Goal: Information Seeking & Learning: Learn about a topic

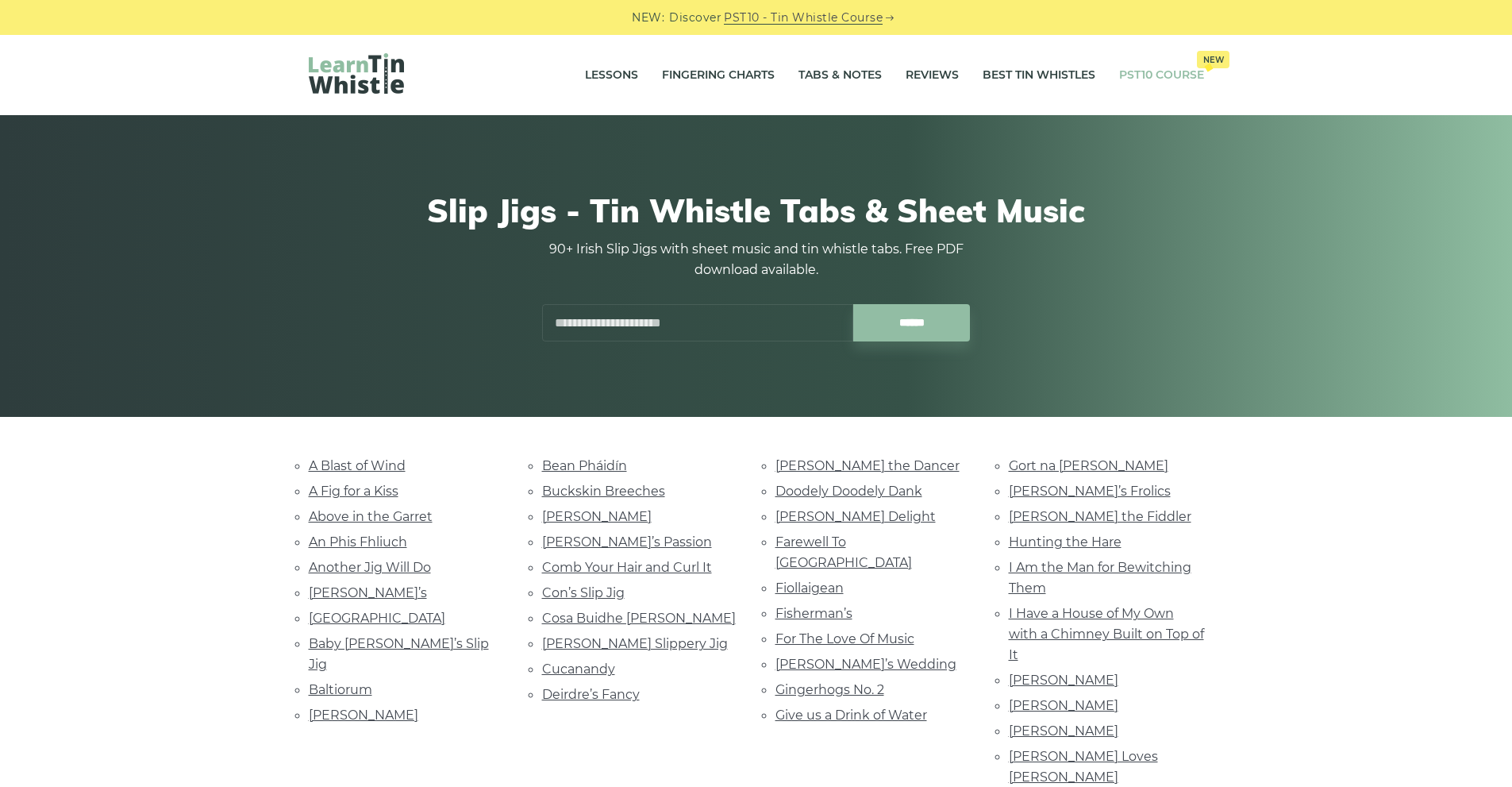
click at [1148, 79] on link "PST10 Course New" at bounding box center [1161, 75] width 85 height 40
click at [1028, 75] on link "Best Tin Whistles" at bounding box center [1039, 75] width 113 height 40
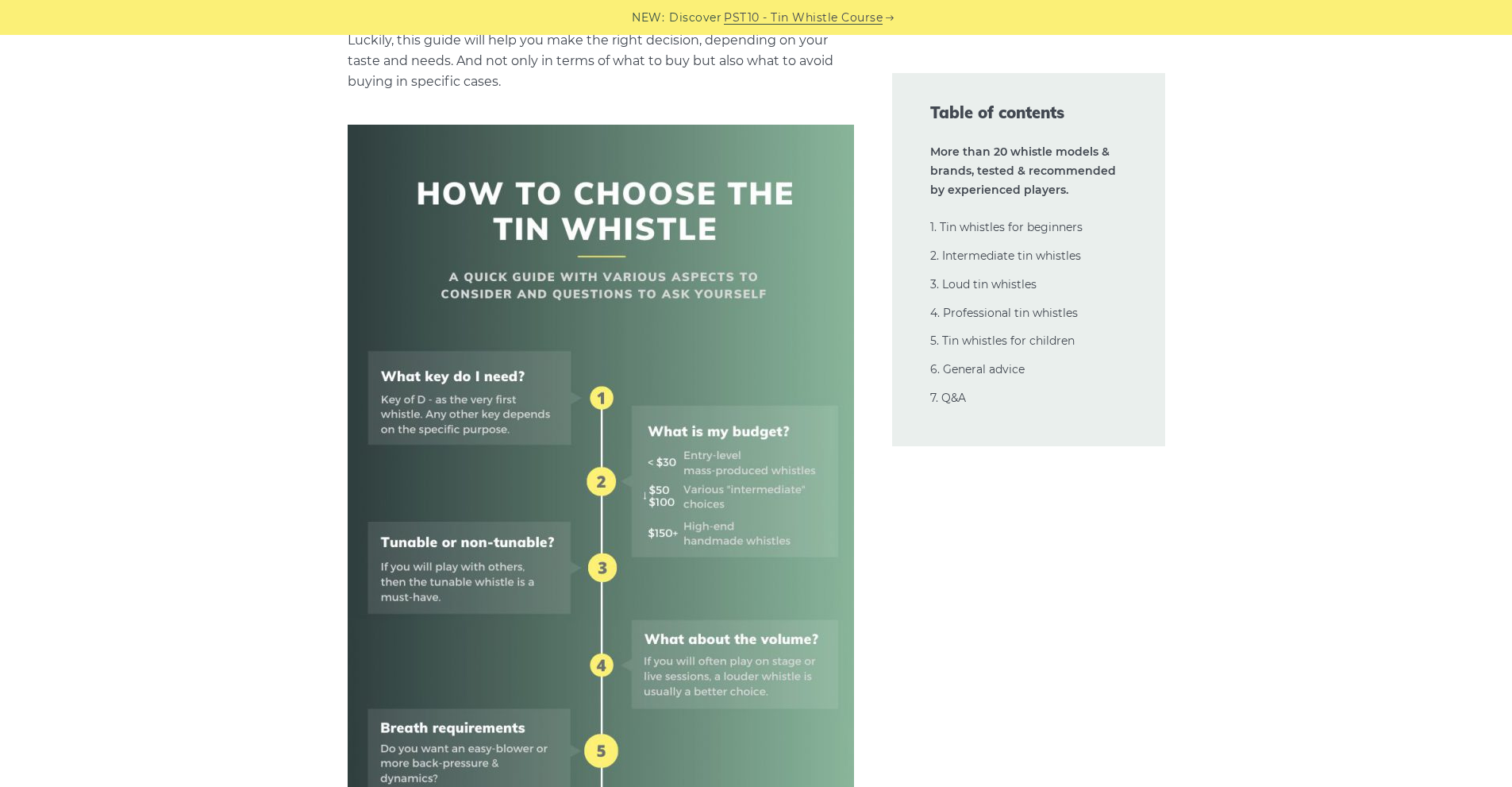
scroll to position [476, 0]
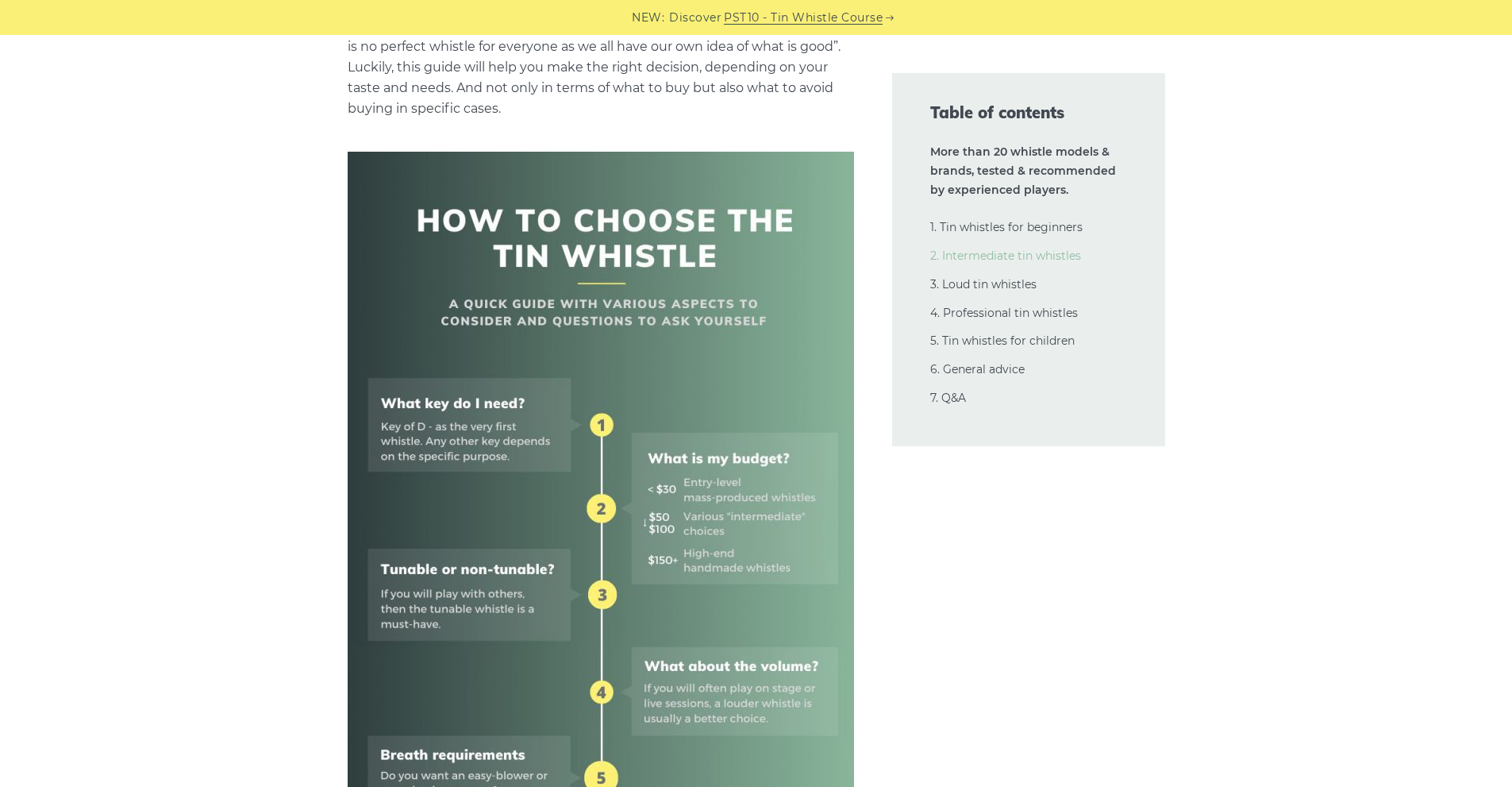
click at [985, 257] on link "2. Intermediate tin whistles" at bounding box center [1006, 256] width 151 height 14
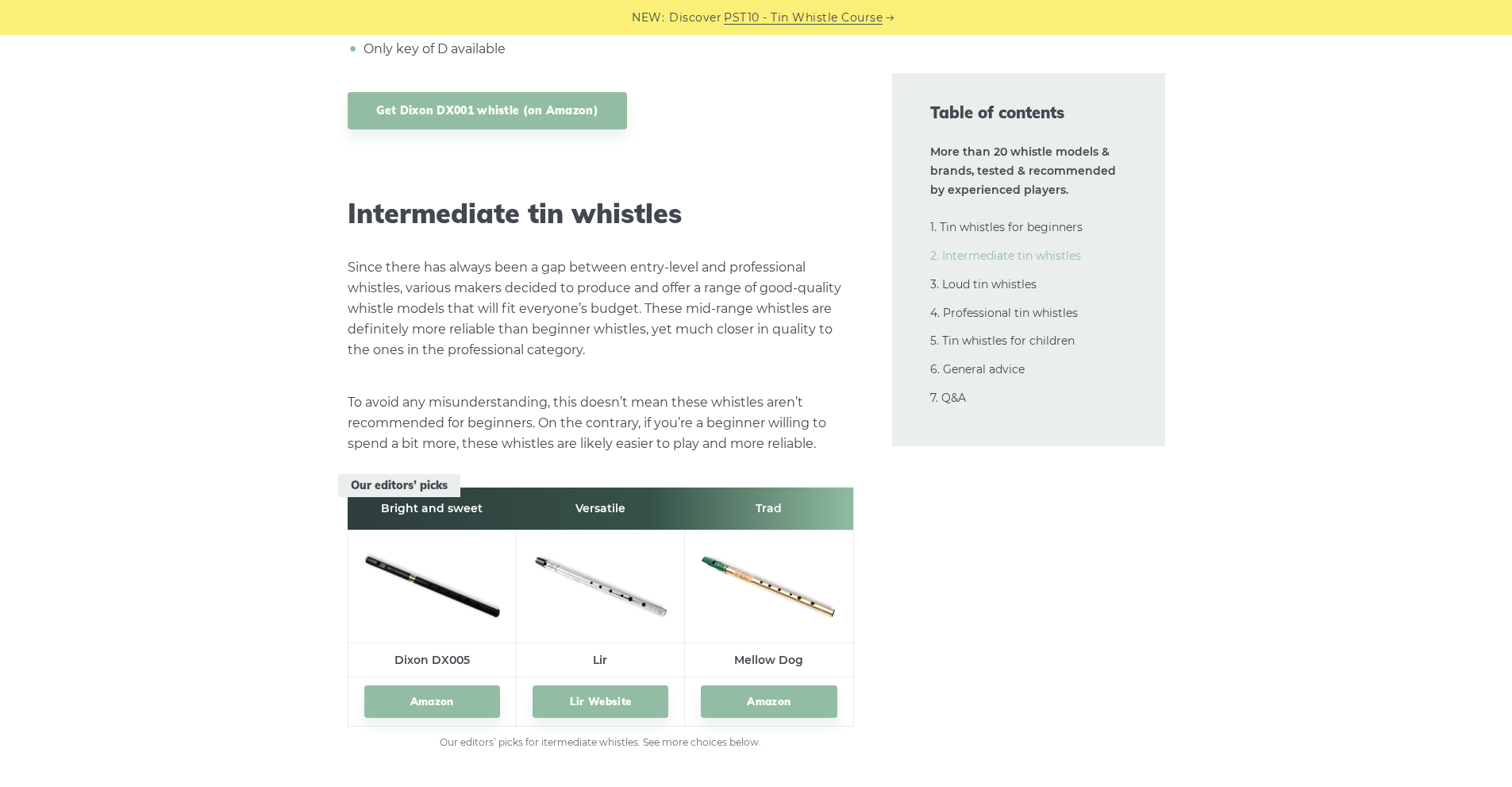
scroll to position [8642, 0]
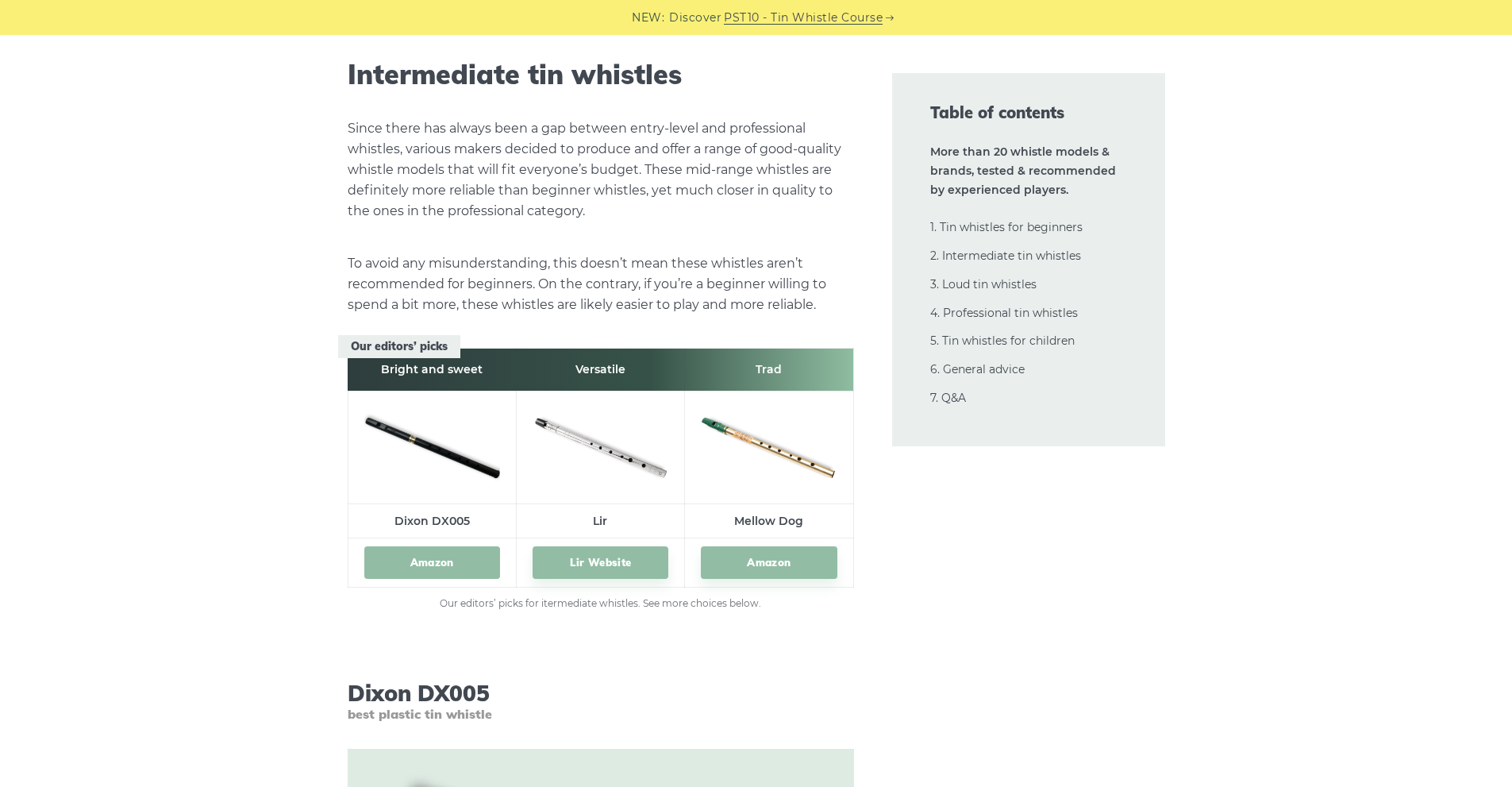
click at [429, 563] on link "Amazon" at bounding box center [432, 562] width 136 height 33
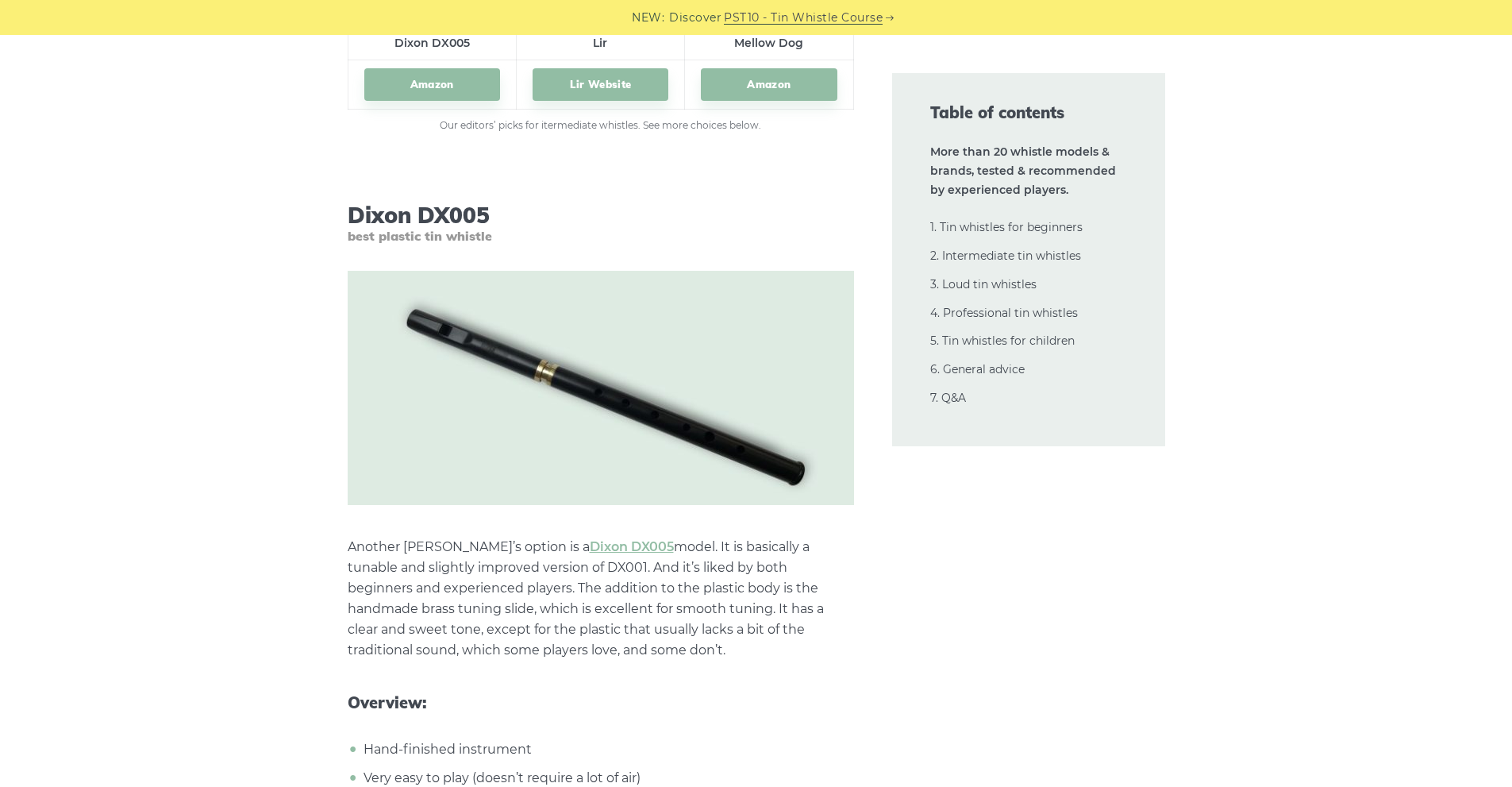
scroll to position [9198, 0]
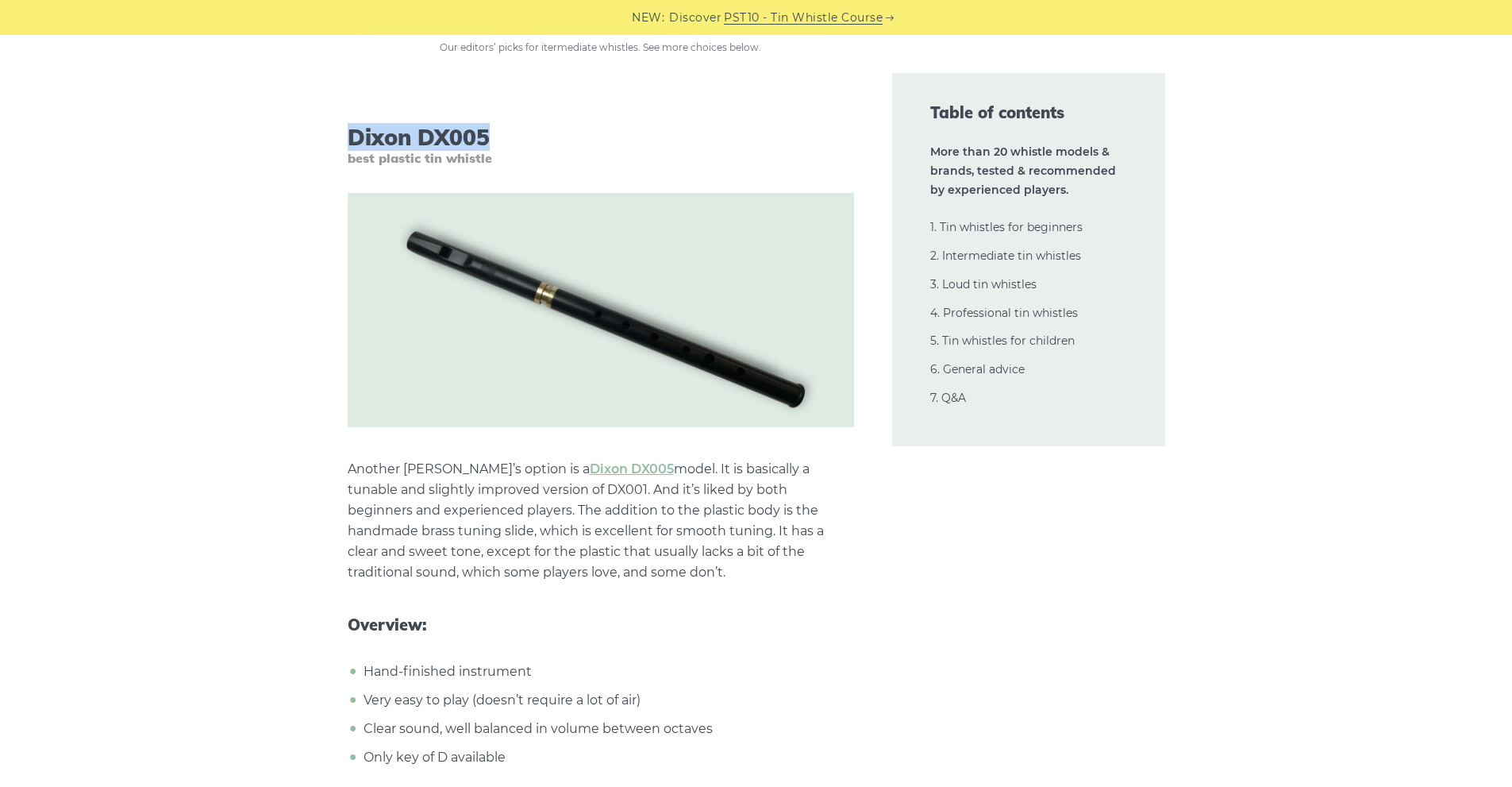
drag, startPoint x: 340, startPoint y: 131, endPoint x: 503, endPoint y: 143, distance: 163.4
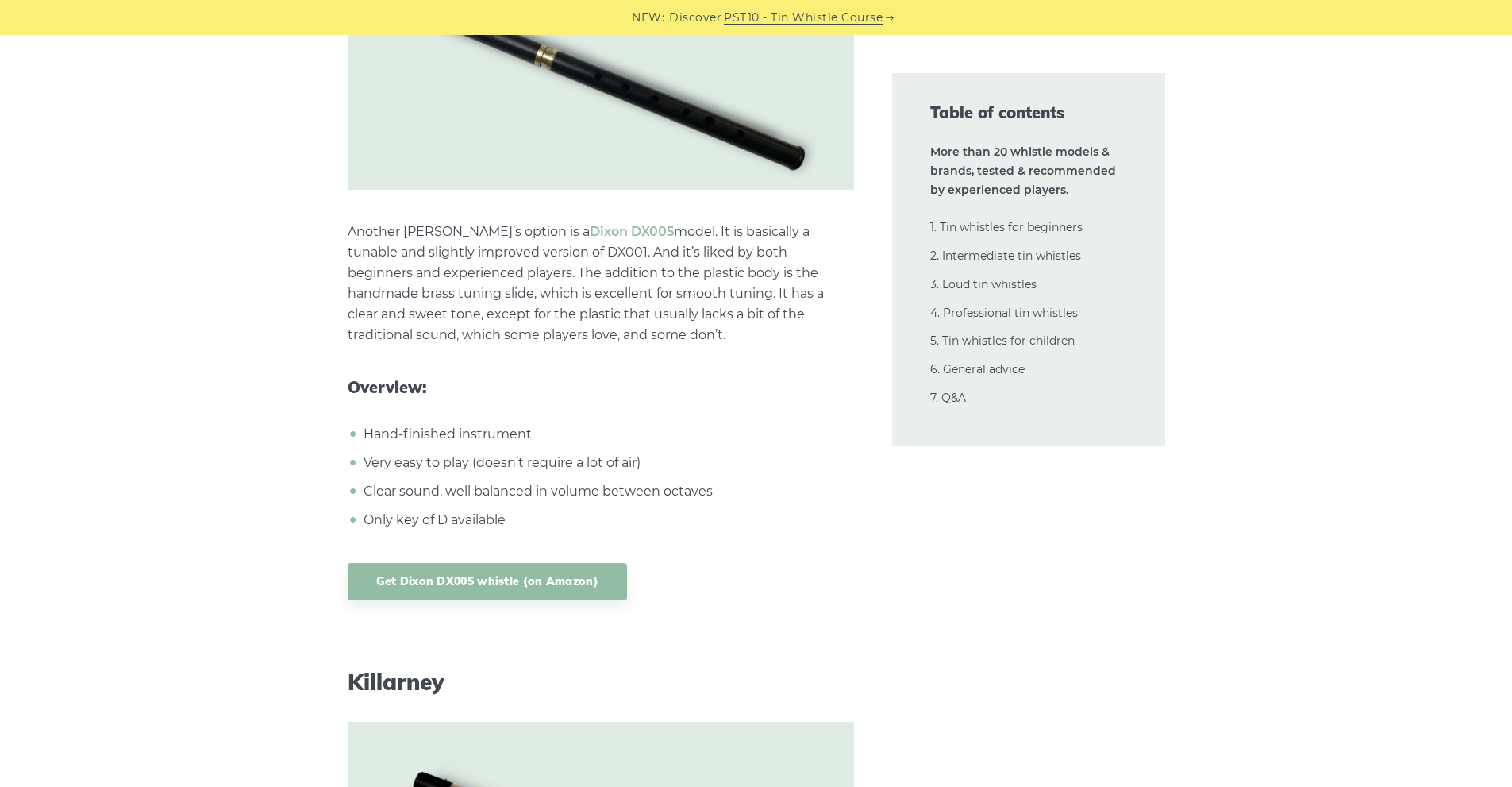
scroll to position [9436, 0]
click at [511, 582] on link "Get Dixon DX005 whistle (on Amazon)" at bounding box center [487, 581] width 280 height 37
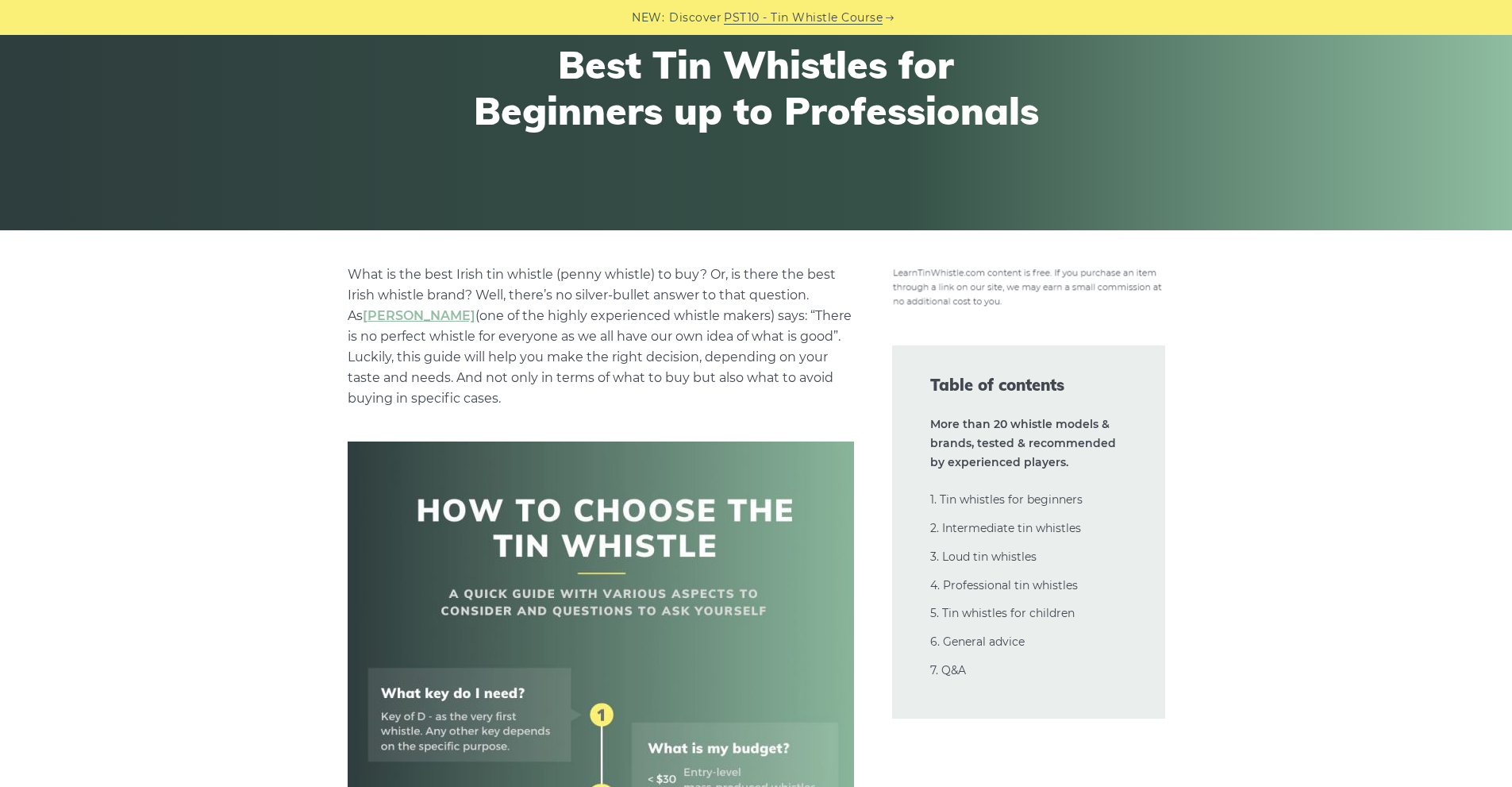
scroll to position [0, 0]
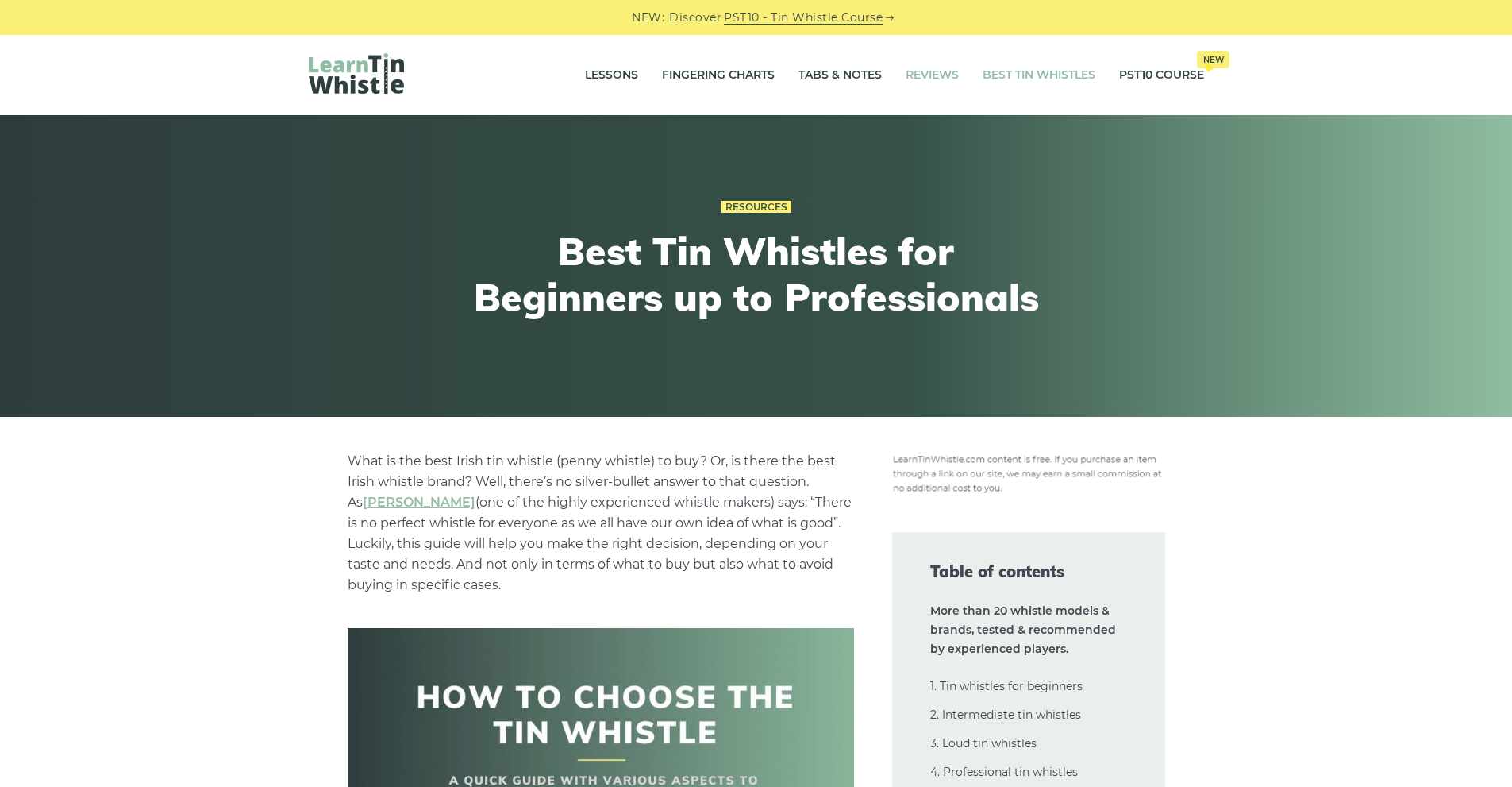
click at [930, 72] on link "Reviews" at bounding box center [932, 75] width 53 height 40
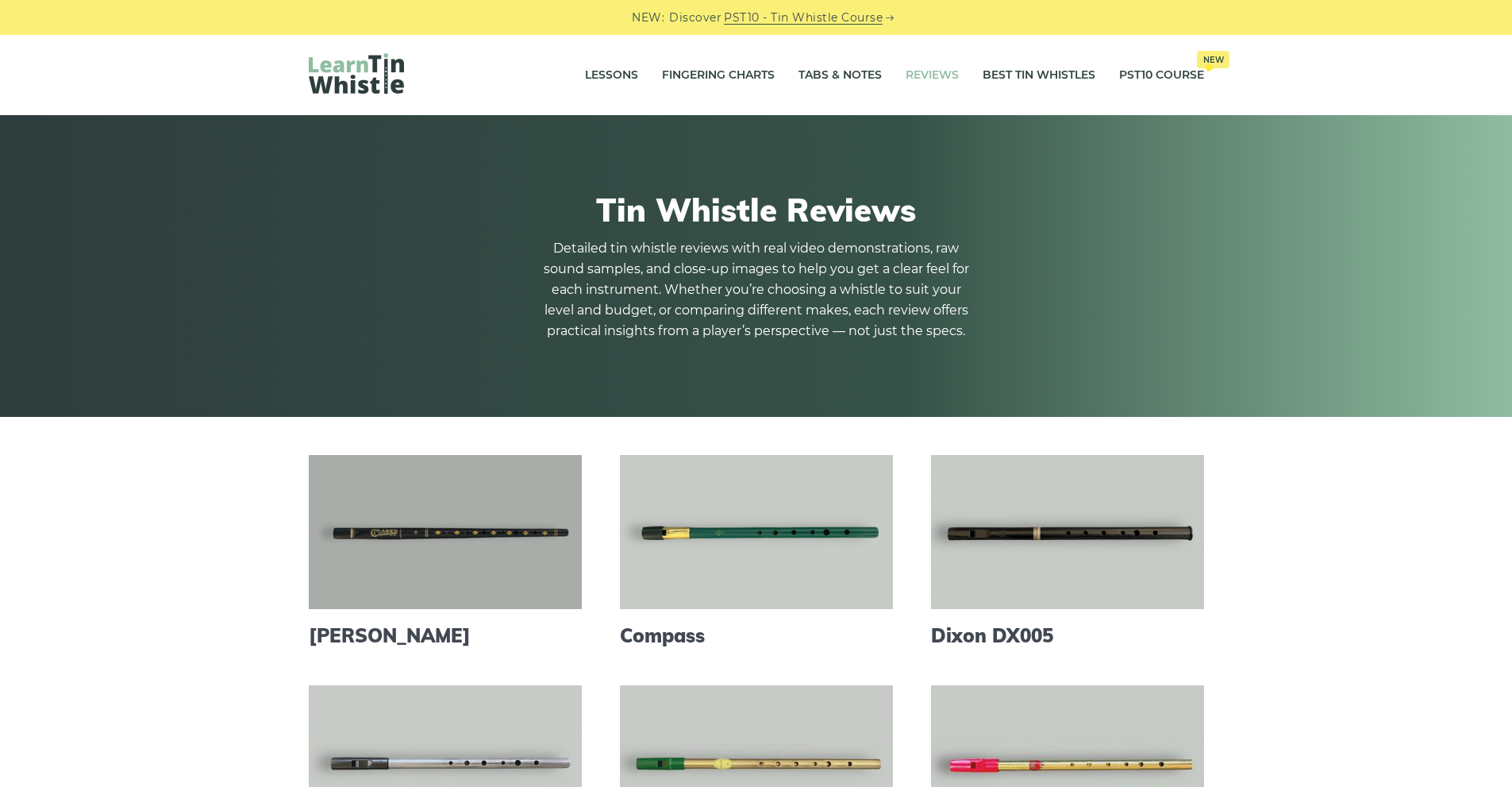
click at [446, 546] on link at bounding box center [445, 532] width 273 height 154
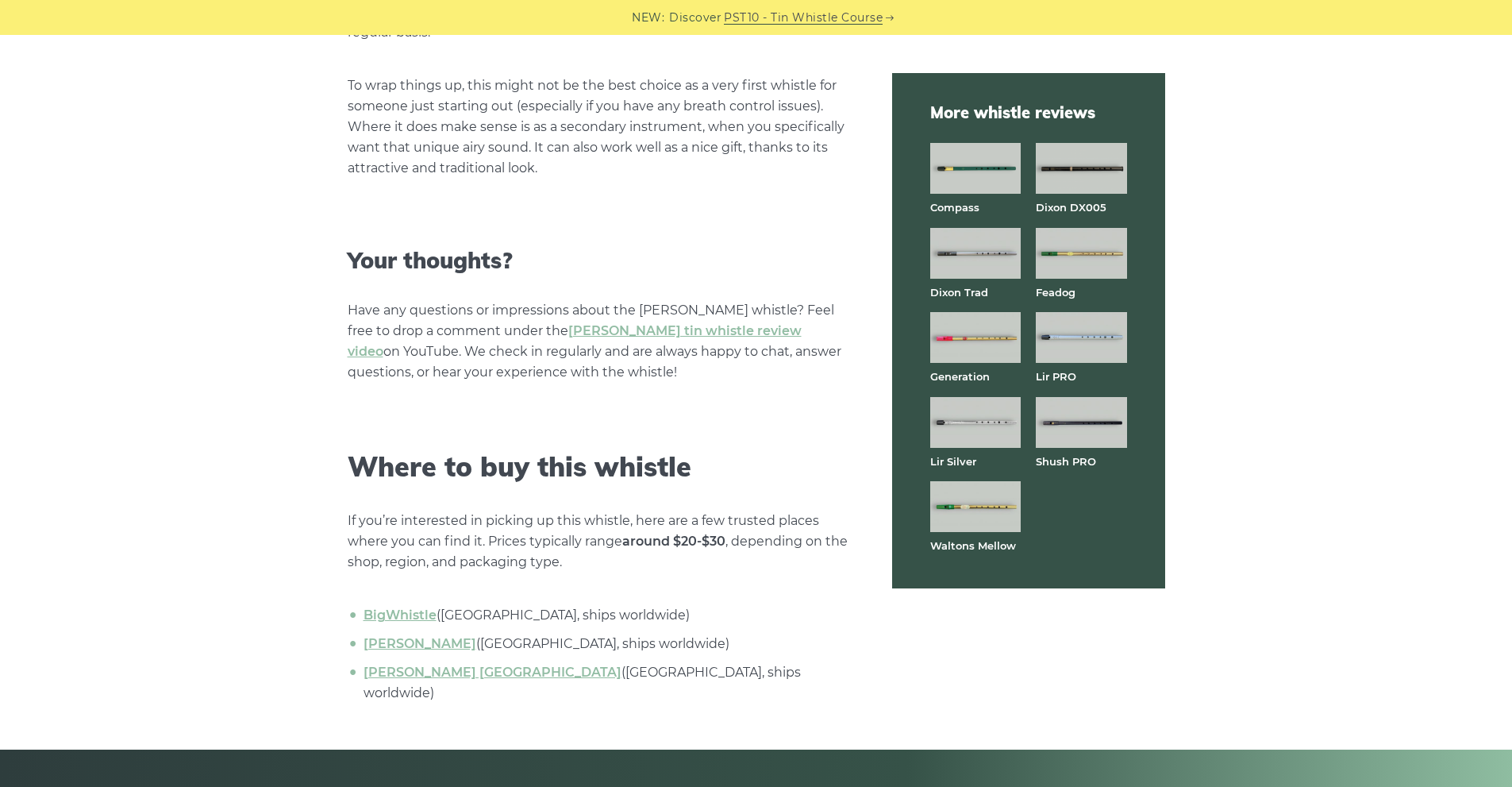
scroll to position [4367, 0]
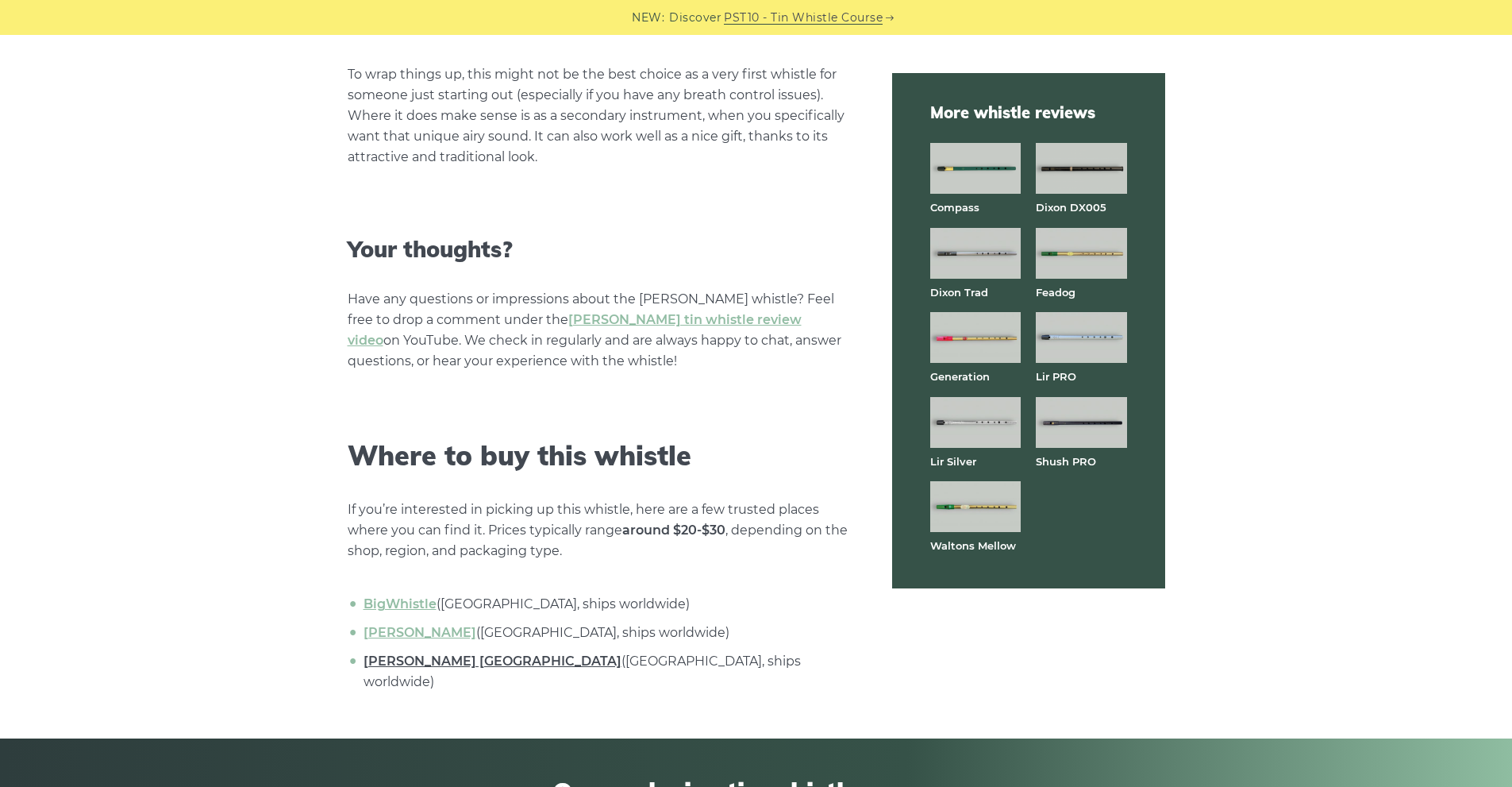
click at [409, 654] on link "Clarke USA" at bounding box center [492, 661] width 258 height 15
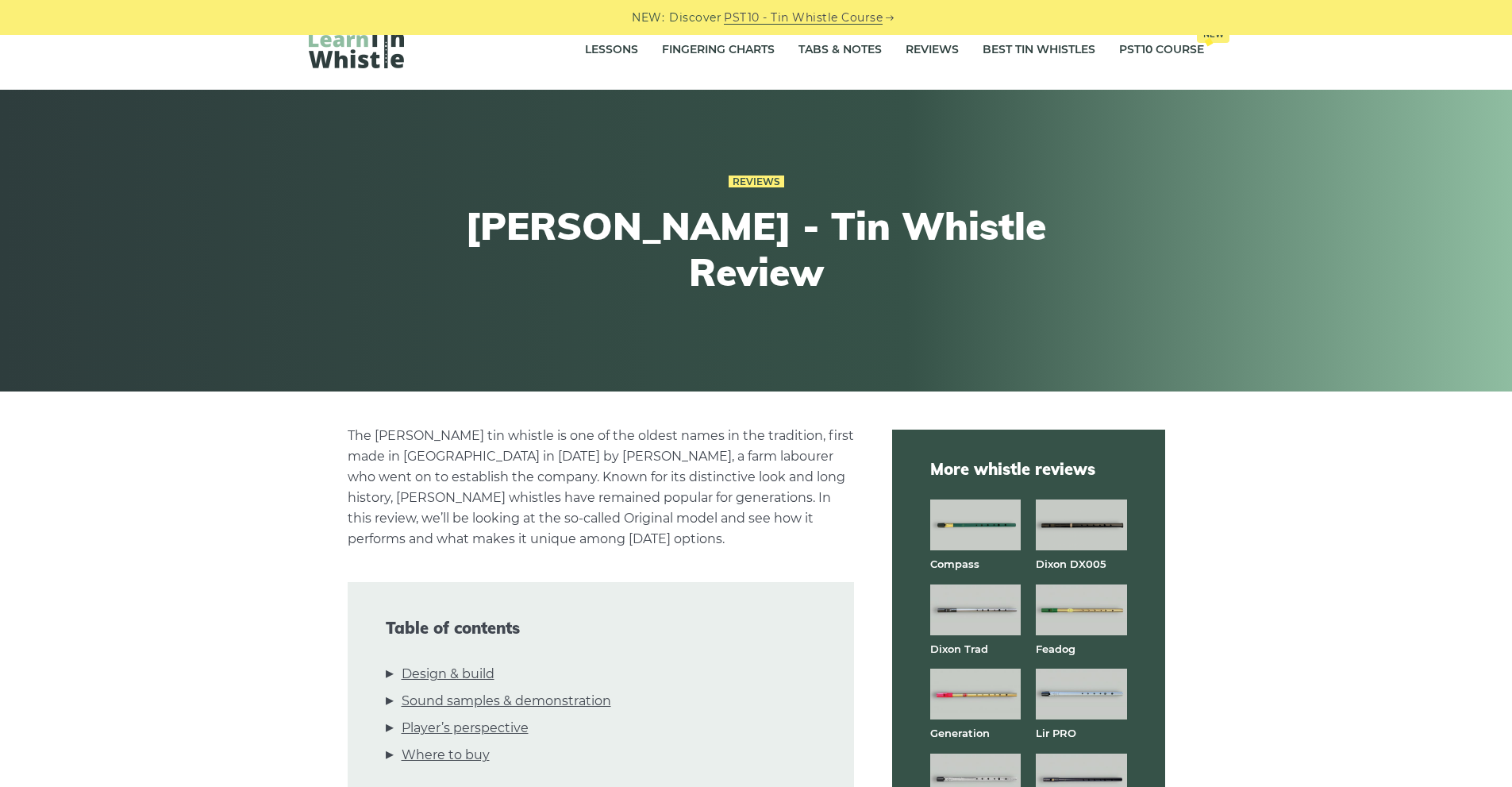
scroll to position [0, 0]
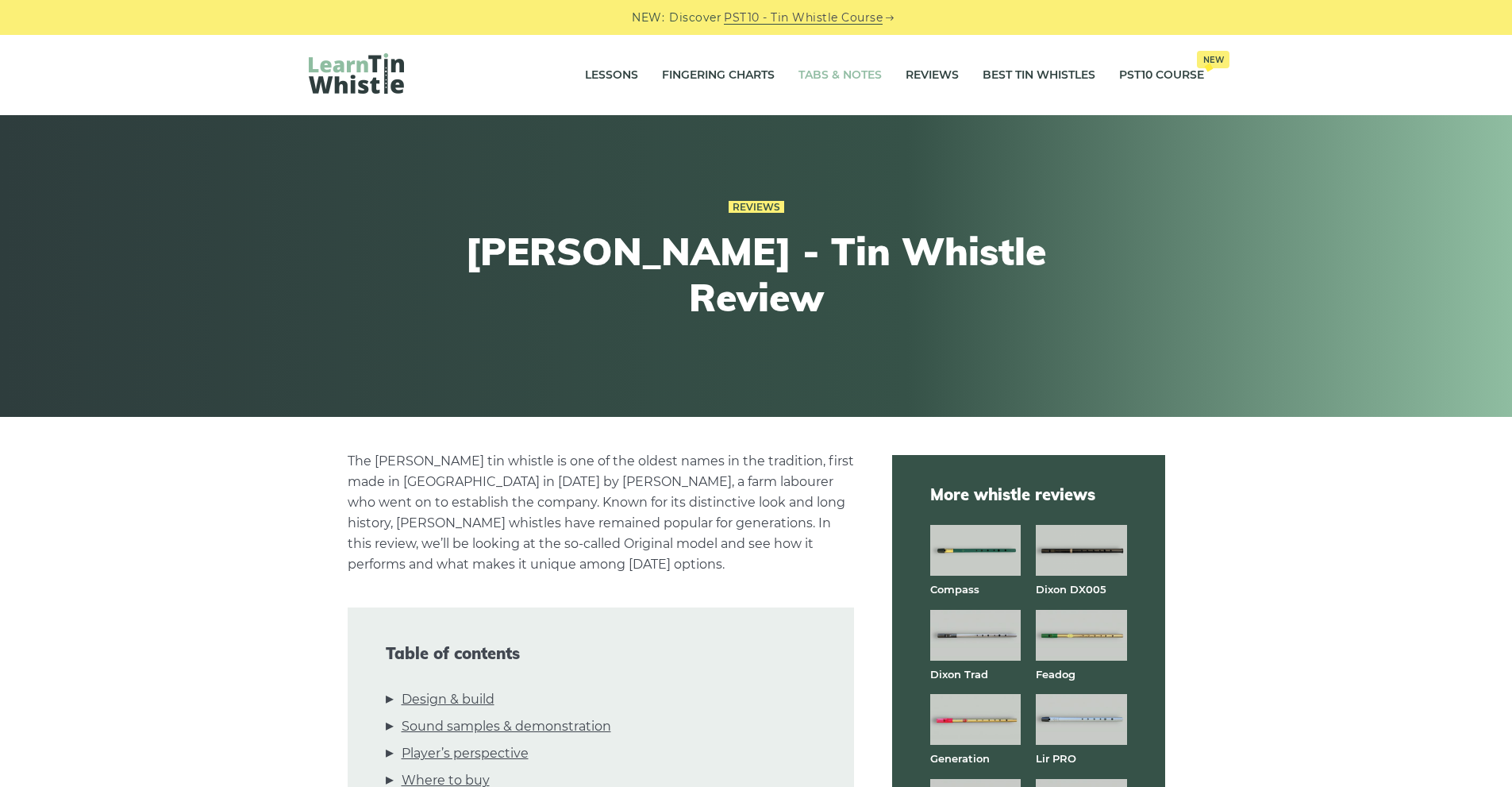
click at [829, 77] on link "Tabs & Notes" at bounding box center [840, 75] width 83 height 40
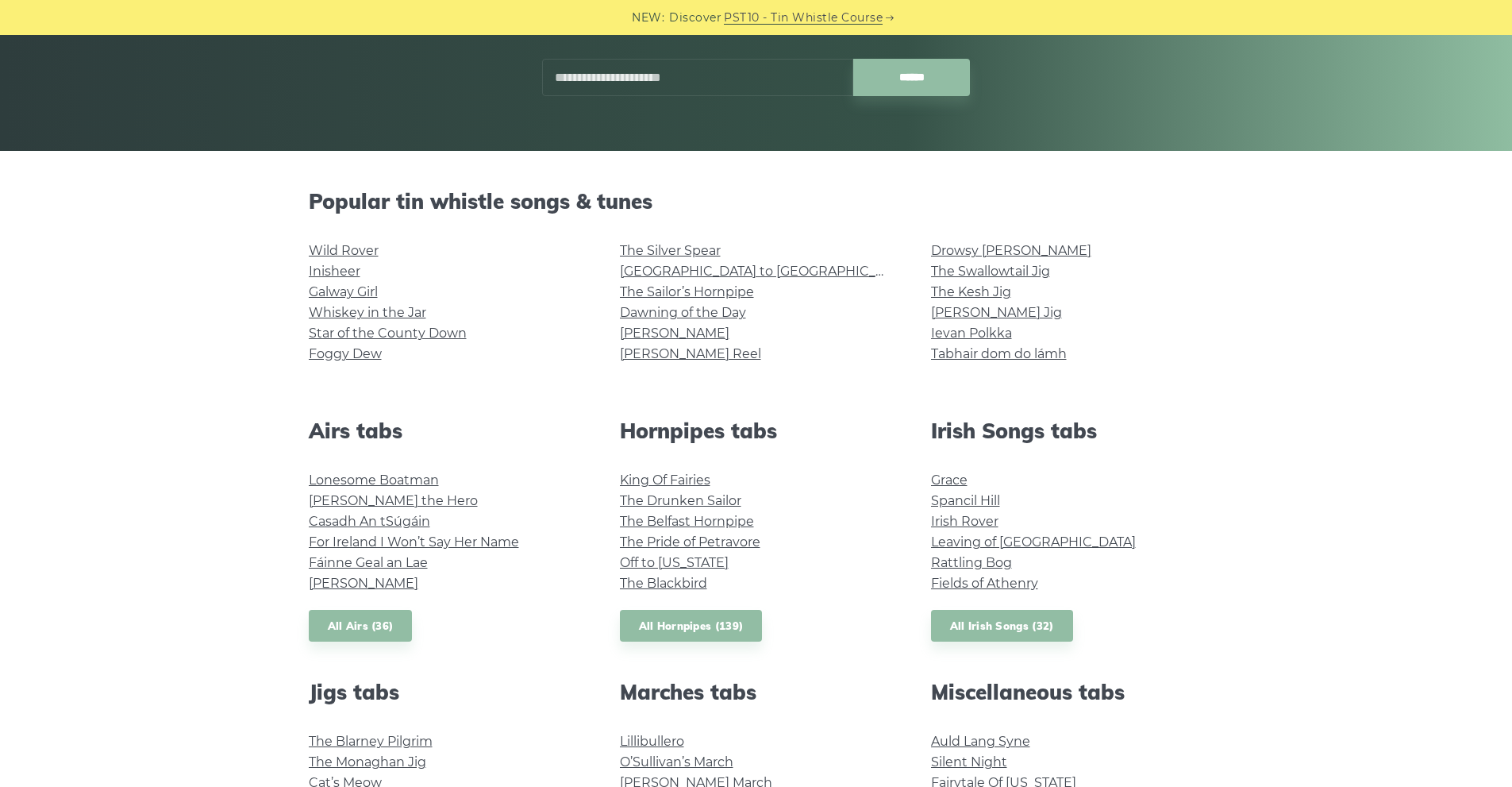
scroll to position [238, 0]
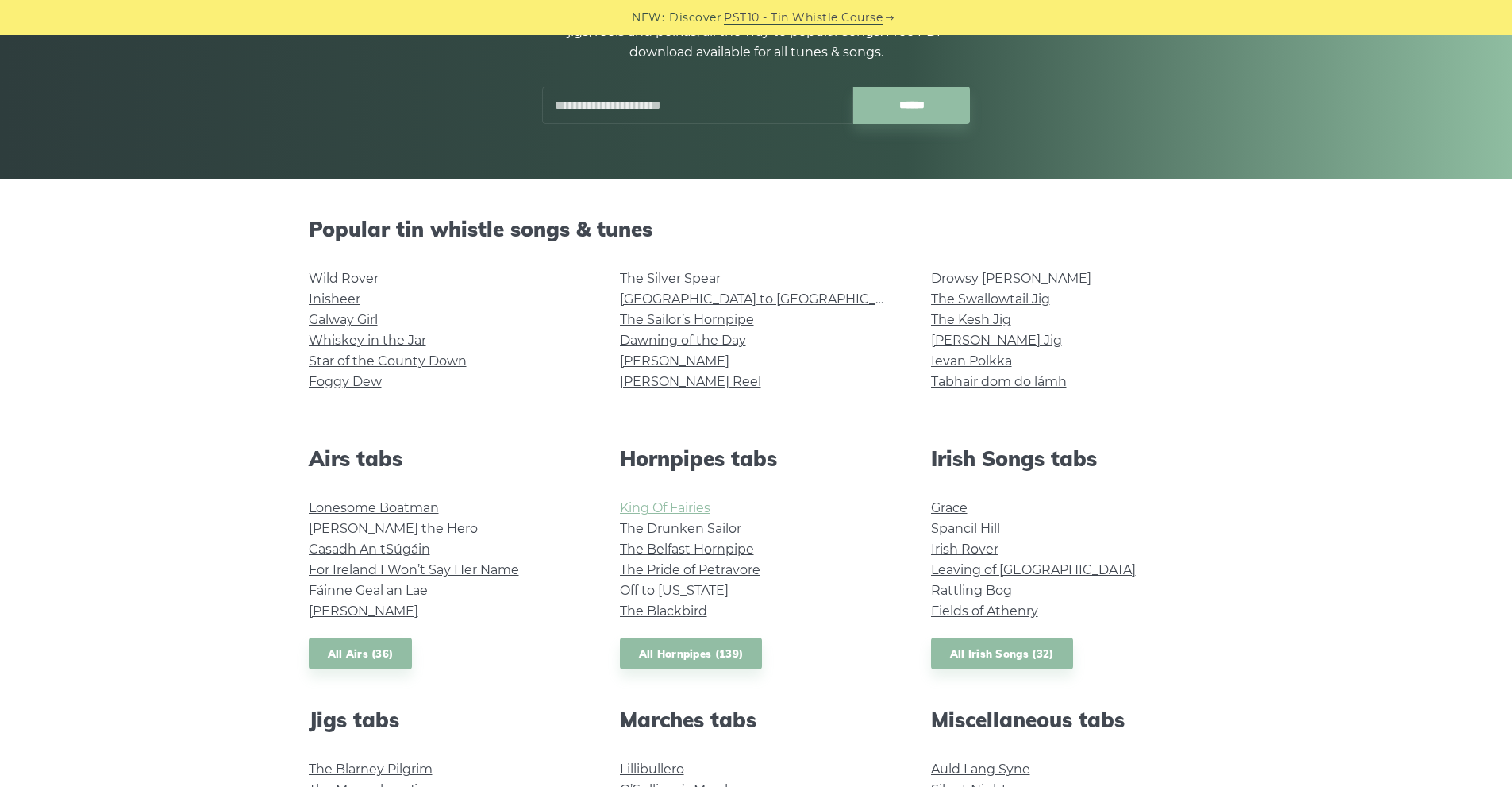
click at [702, 510] on link "King Of Fairies" at bounding box center [665, 507] width 90 height 15
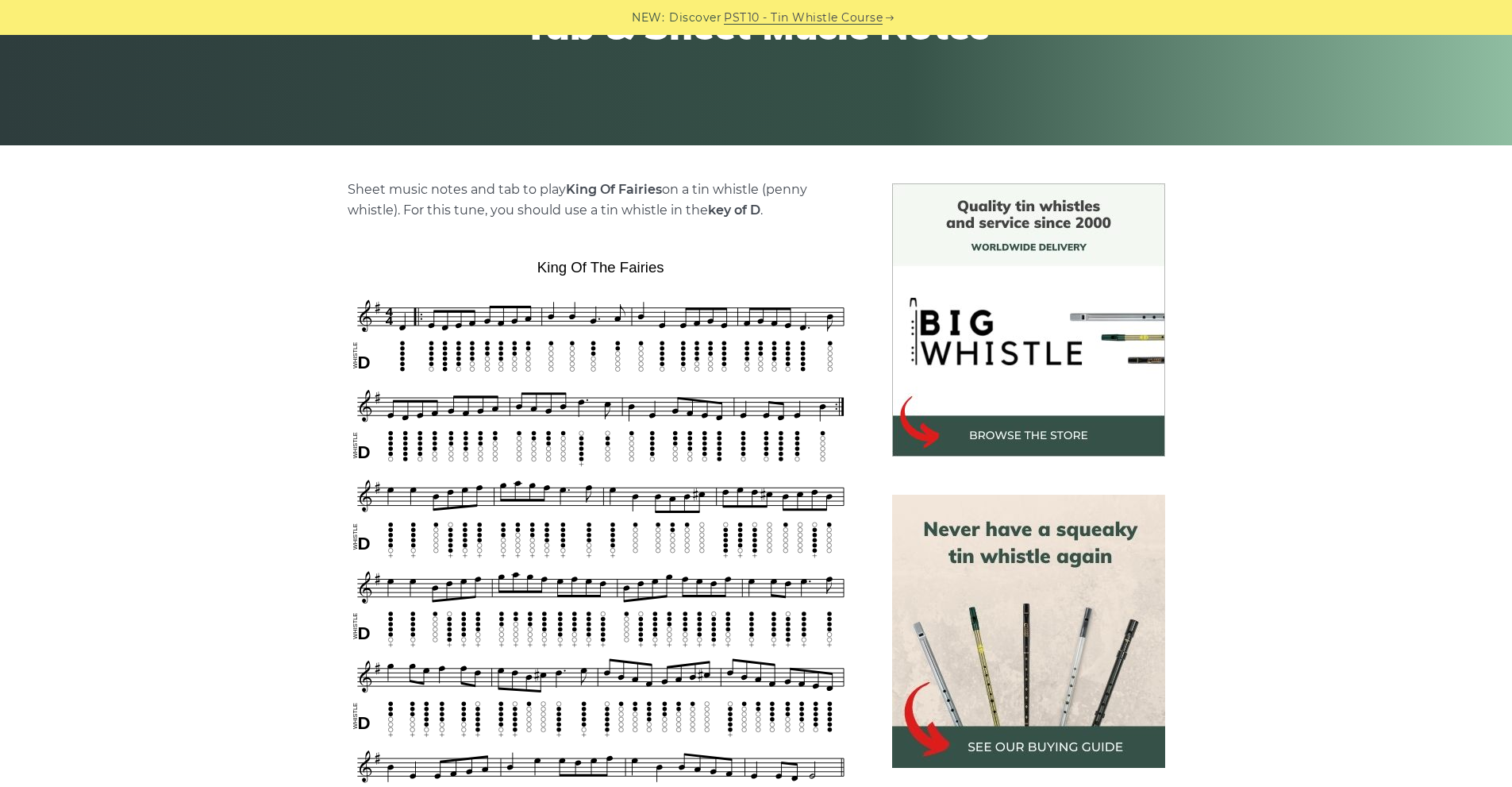
scroll to position [238, 0]
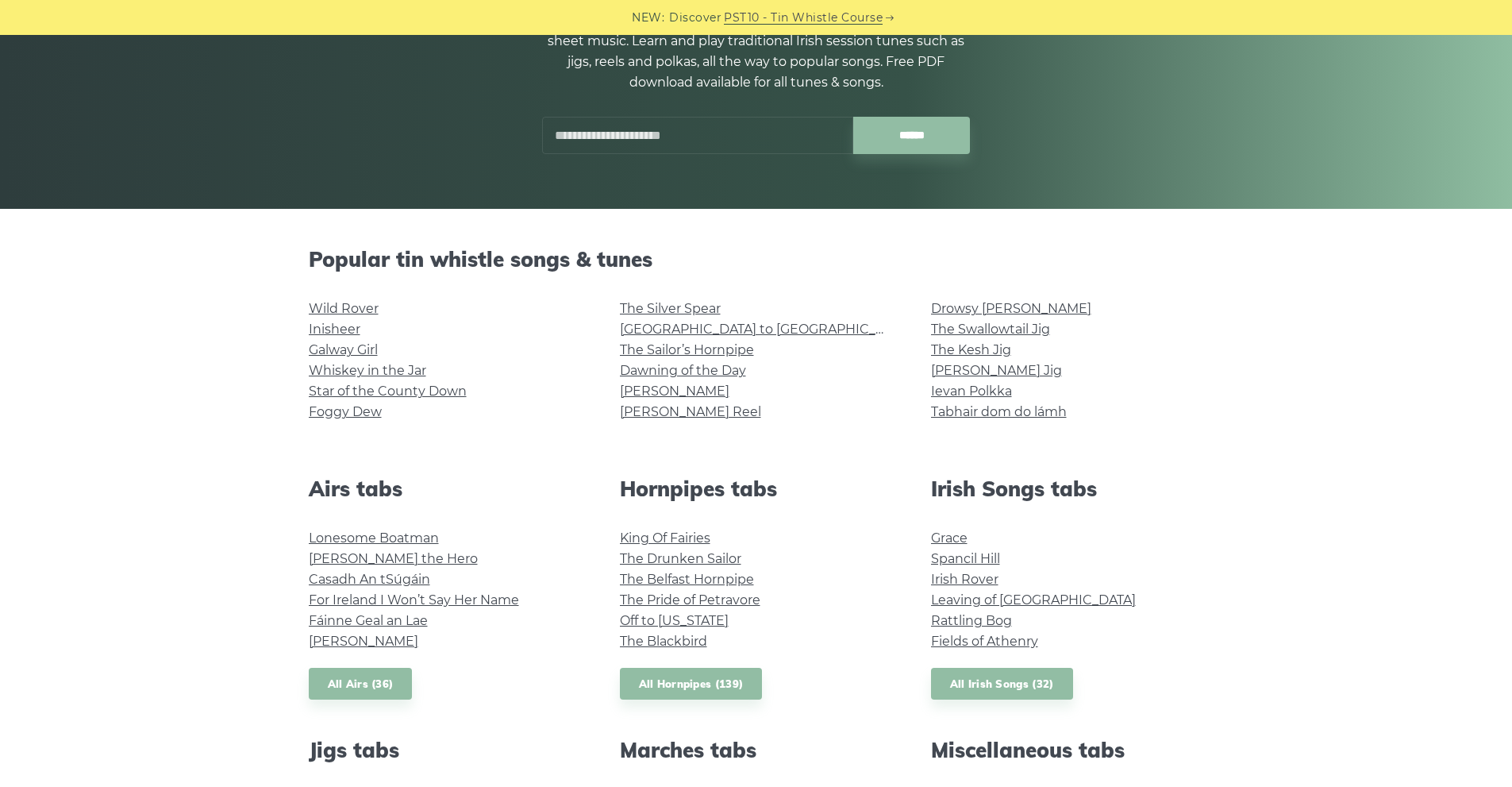
scroll to position [159, 0]
